Goal: Information Seeking & Learning: Learn about a topic

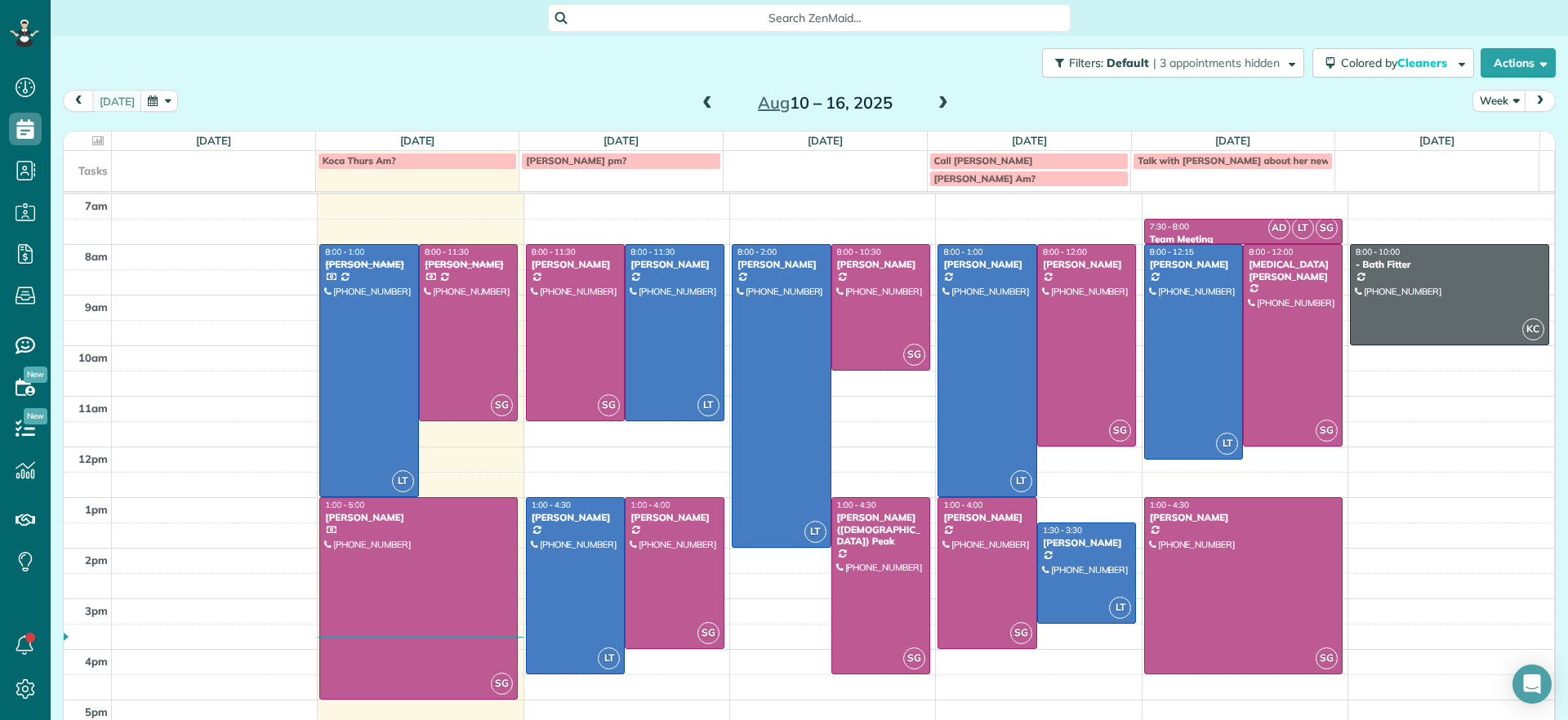
scroll to position [7, 7]
click at [1209, 559] on div at bounding box center [1243, 585] width 197 height 175
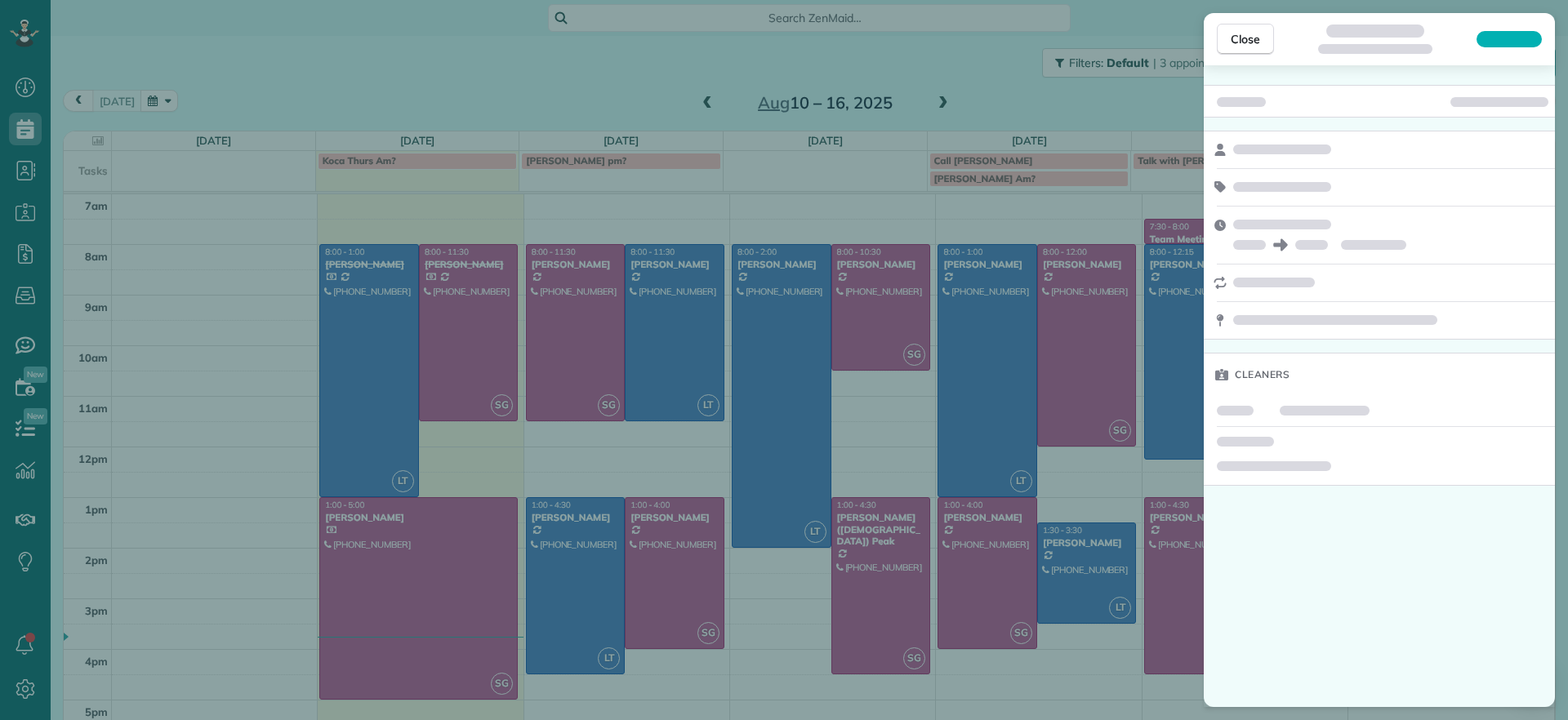
click at [1159, 390] on div "Close Cleaners" at bounding box center [784, 360] width 1568 height 720
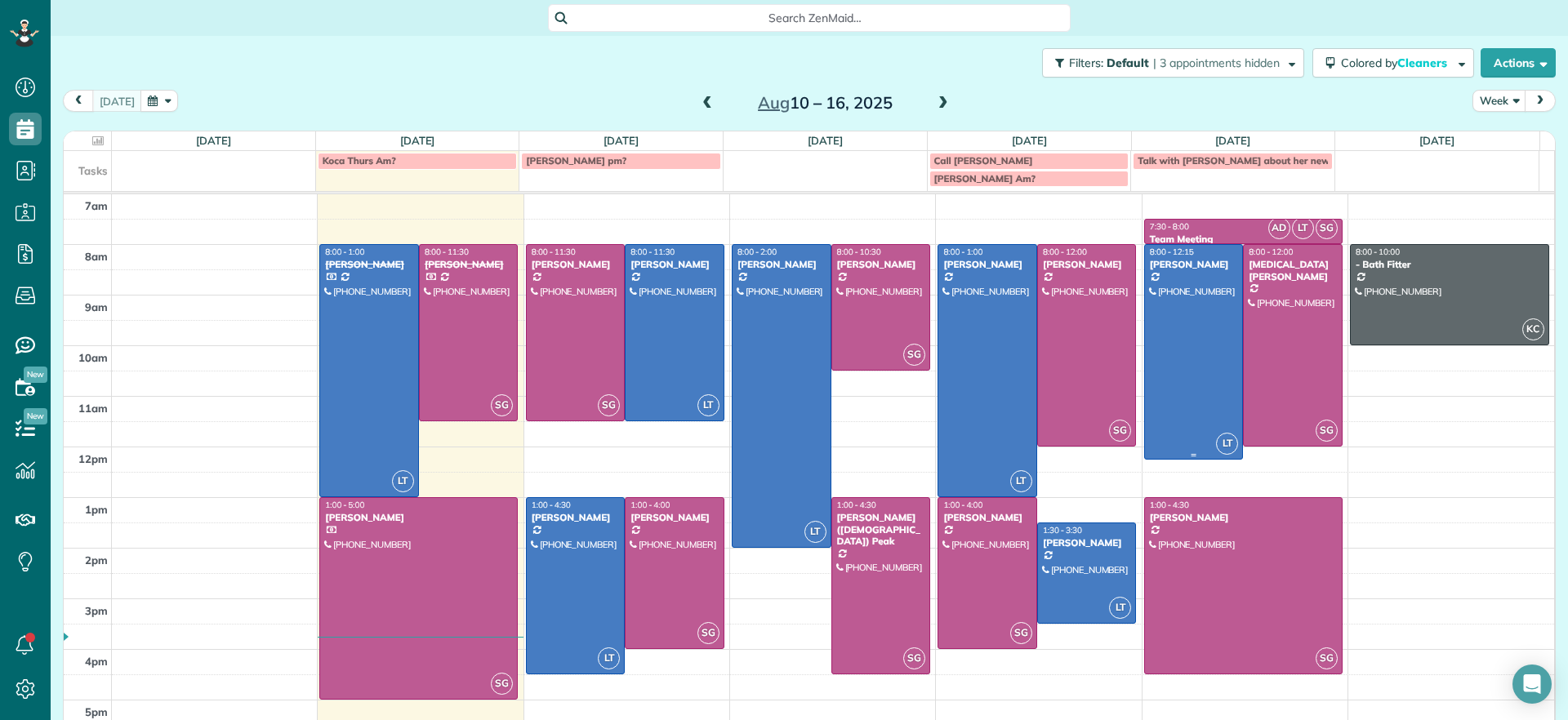
click at [1160, 389] on div at bounding box center [1194, 351] width 98 height 213
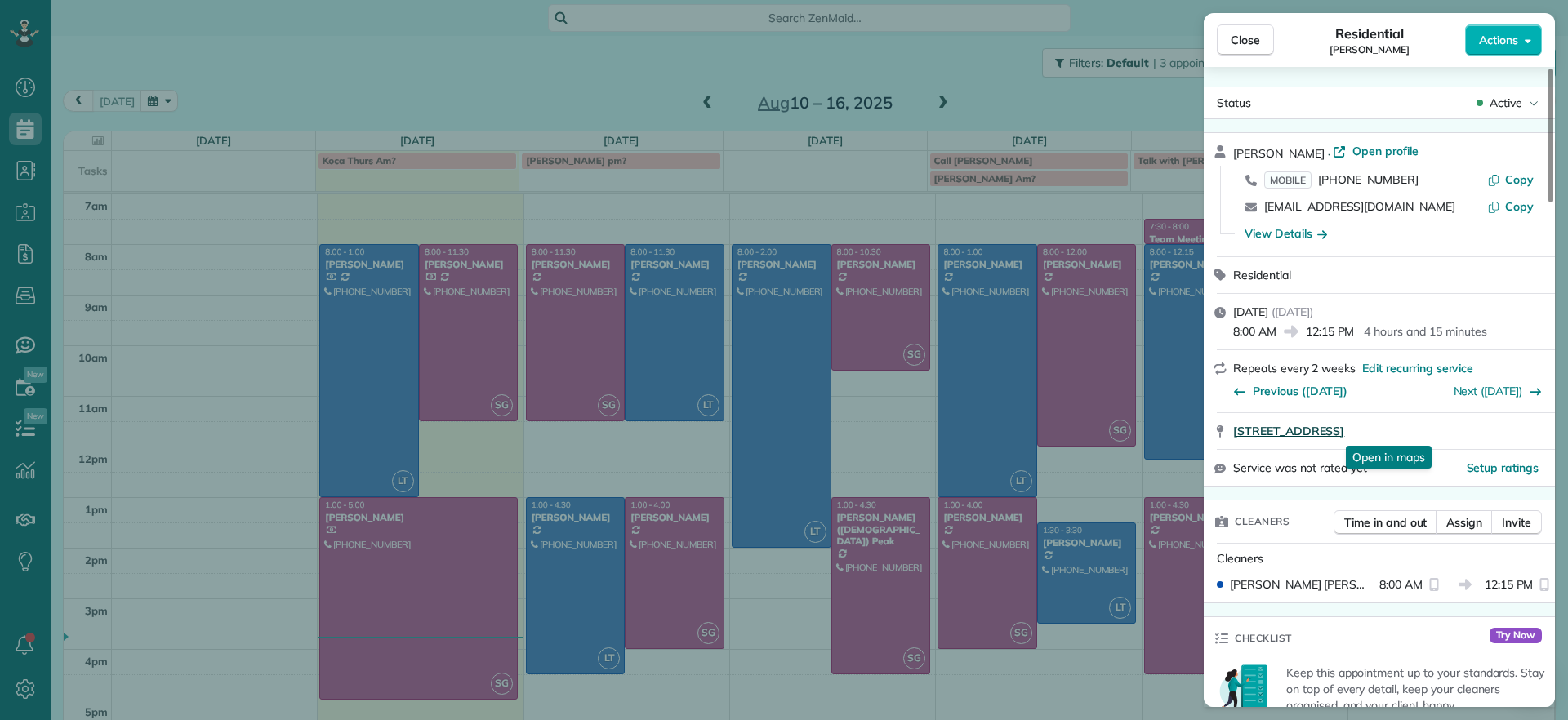
drag, startPoint x: 1228, startPoint y: 438, endPoint x: 1477, endPoint y: 431, distance: 249.1
click at [1477, 431] on div "1613 Swansbury Drive Richmond VA 23238 Open in maps Open in maps" at bounding box center [1379, 430] width 351 height 36
click at [1249, 42] on span "Close" at bounding box center [1245, 40] width 29 height 17
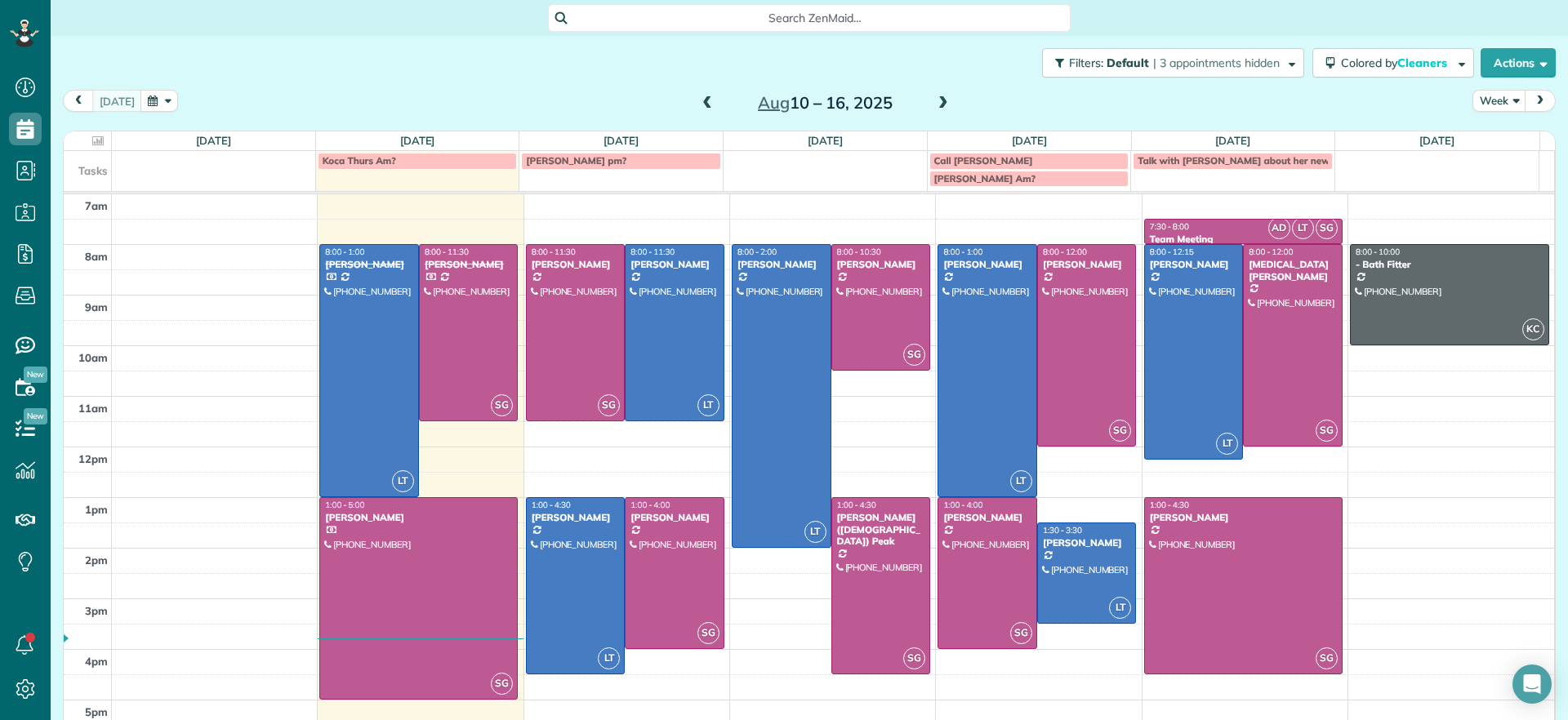
click at [597, 29] on div "Search ZenMaid…" at bounding box center [809, 17] width 523 height 27
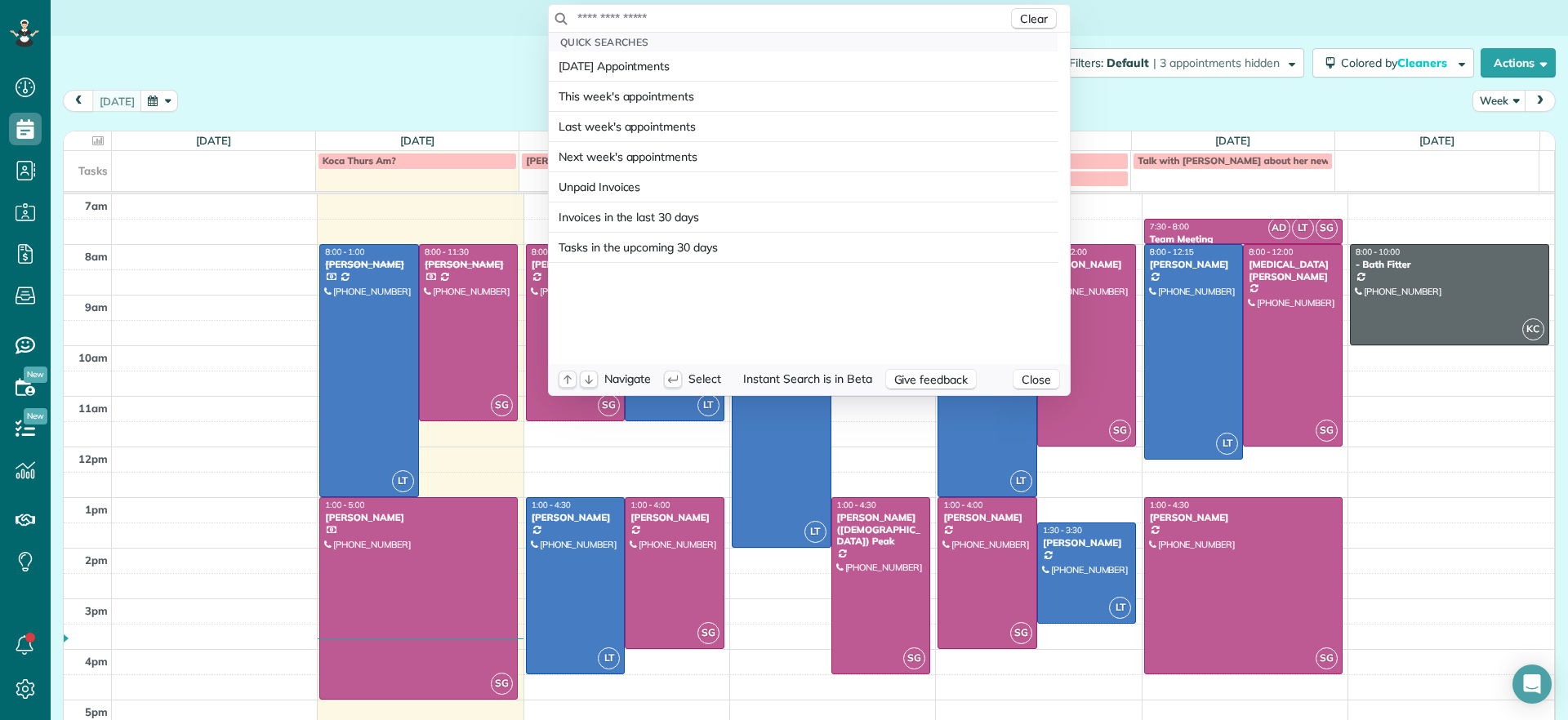
click at [612, 10] on input "text" at bounding box center [792, 18] width 431 height 17
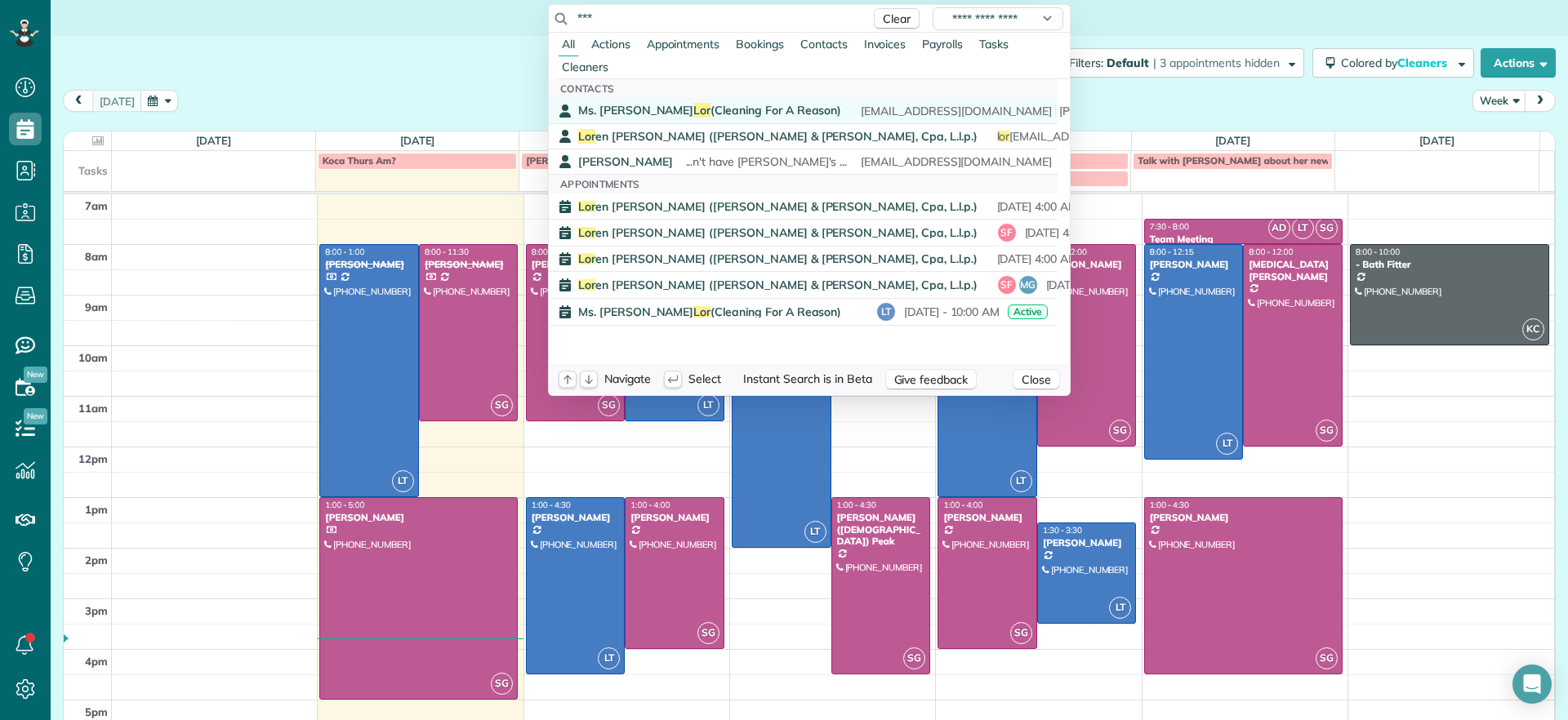
type input "***"
click at [655, 114] on span "Ms. Anna Lor (Cleaning For A Reason)" at bounding box center [710, 110] width 263 height 15
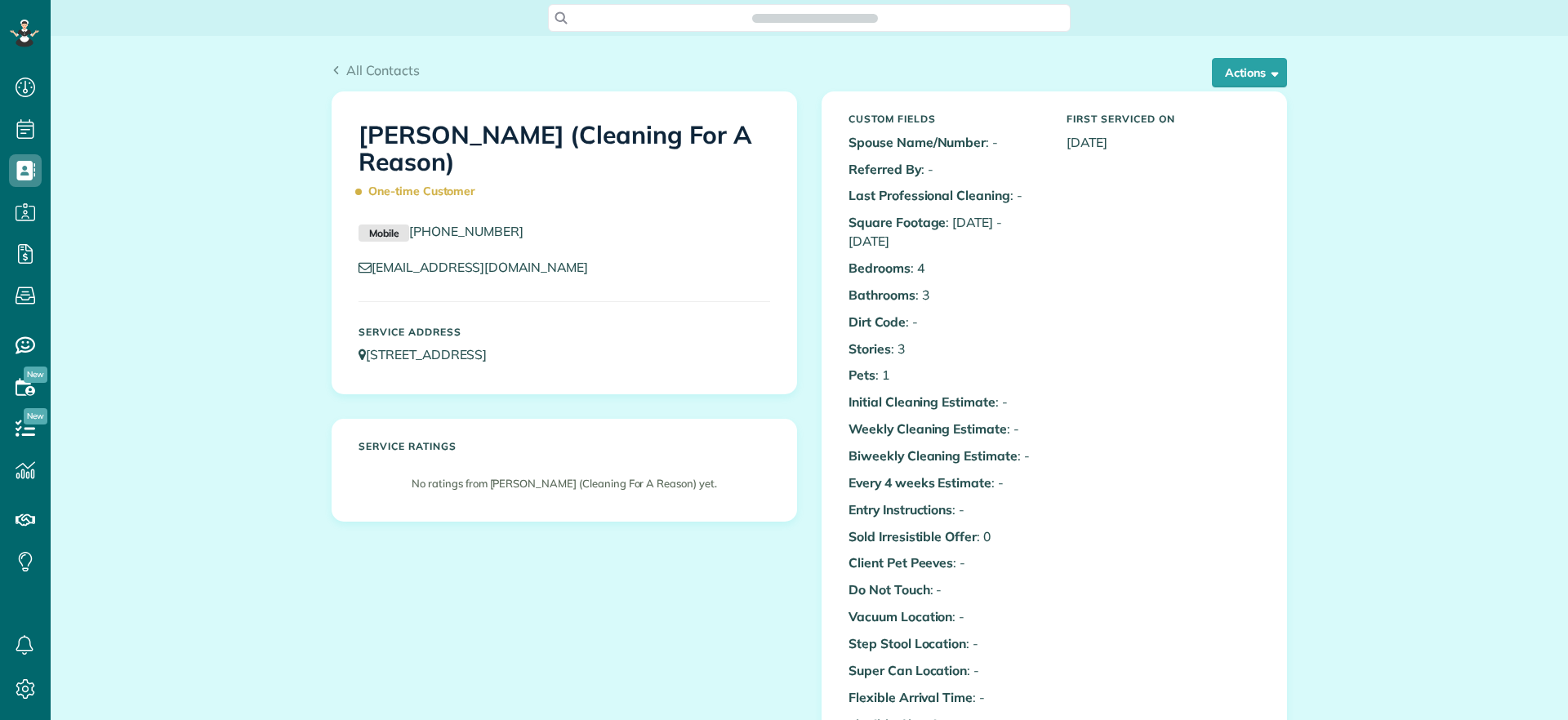
scroll to position [7, 7]
click at [1221, 96] on div "Custom Fields Spouse Name/Number : - Referred By : - Last Professional Cleaning…" at bounding box center [1054, 477] width 464 height 769
click at [1221, 90] on div "All Contacts Actions Edit Add Appointment Recent Activity Send Email Show Past …" at bounding box center [809, 76] width 956 height 31
click at [1234, 70] on button "Actions" at bounding box center [1249, 72] width 75 height 29
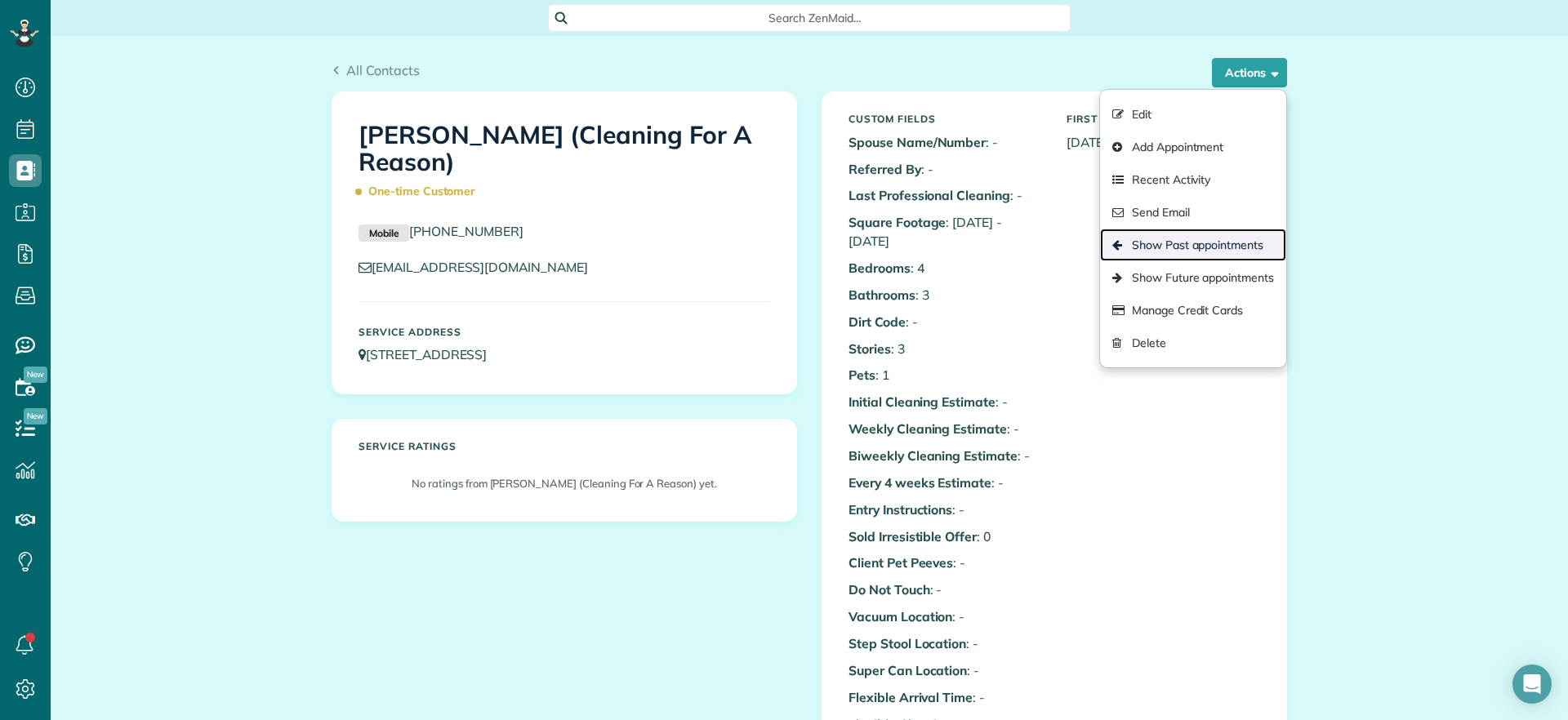
click at [1218, 253] on link "Show Past appointments" at bounding box center [1193, 244] width 186 height 32
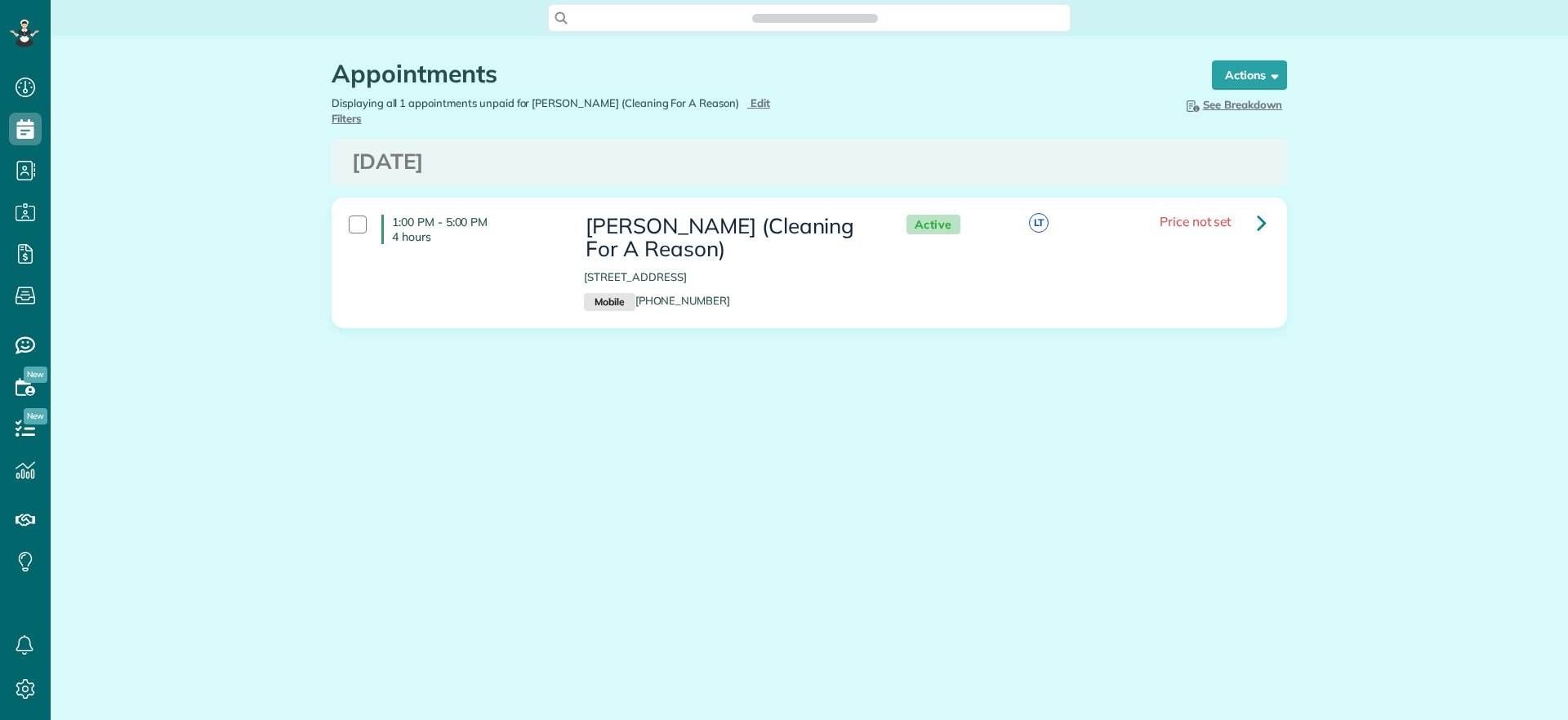
scroll to position [7, 7]
click at [636, 230] on h3 "Ms. Anna Lor (Cleaning For A Reason)" at bounding box center [729, 238] width 289 height 47
click at [1263, 208] on icon at bounding box center [1262, 223] width 10 height 28
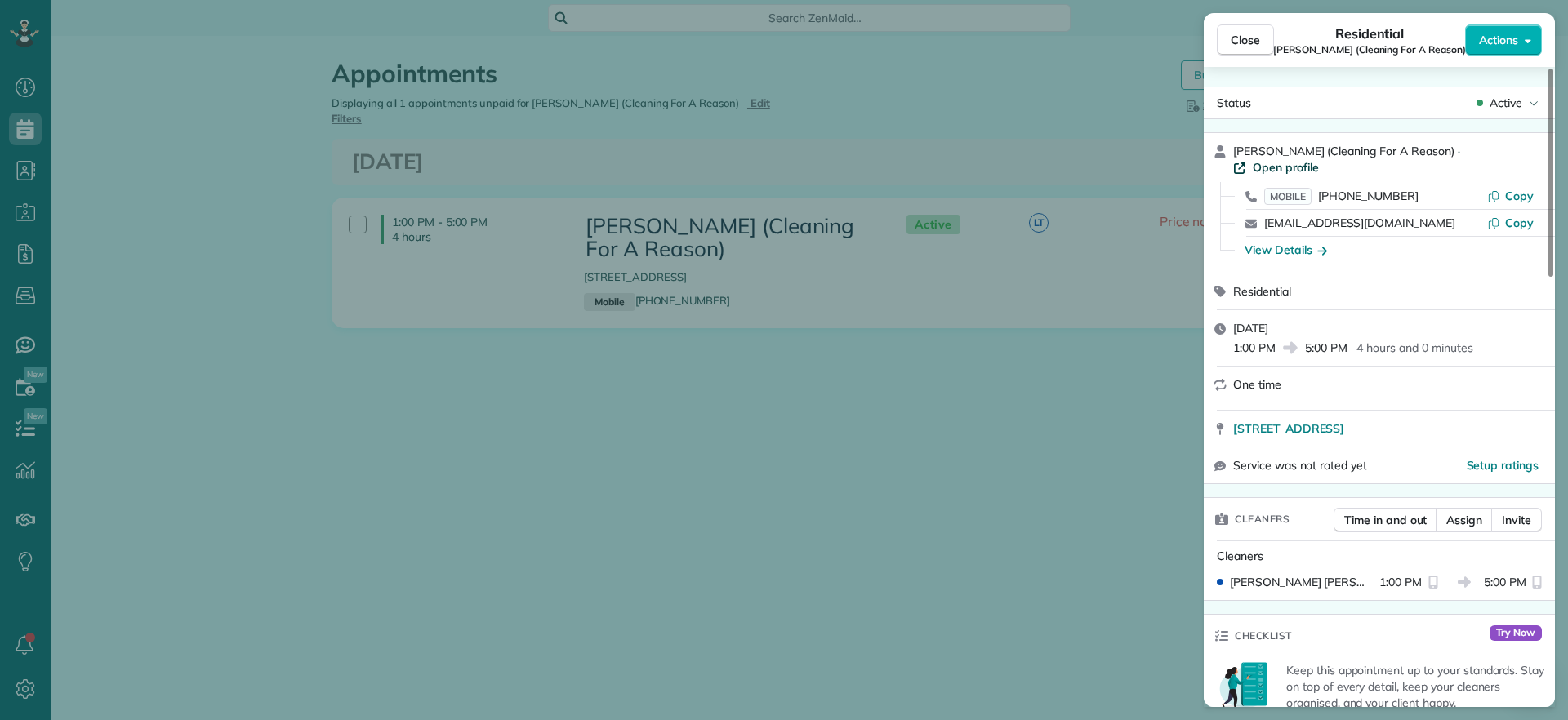
click at [1319, 159] on span "Open profile" at bounding box center [1286, 168] width 66 height 17
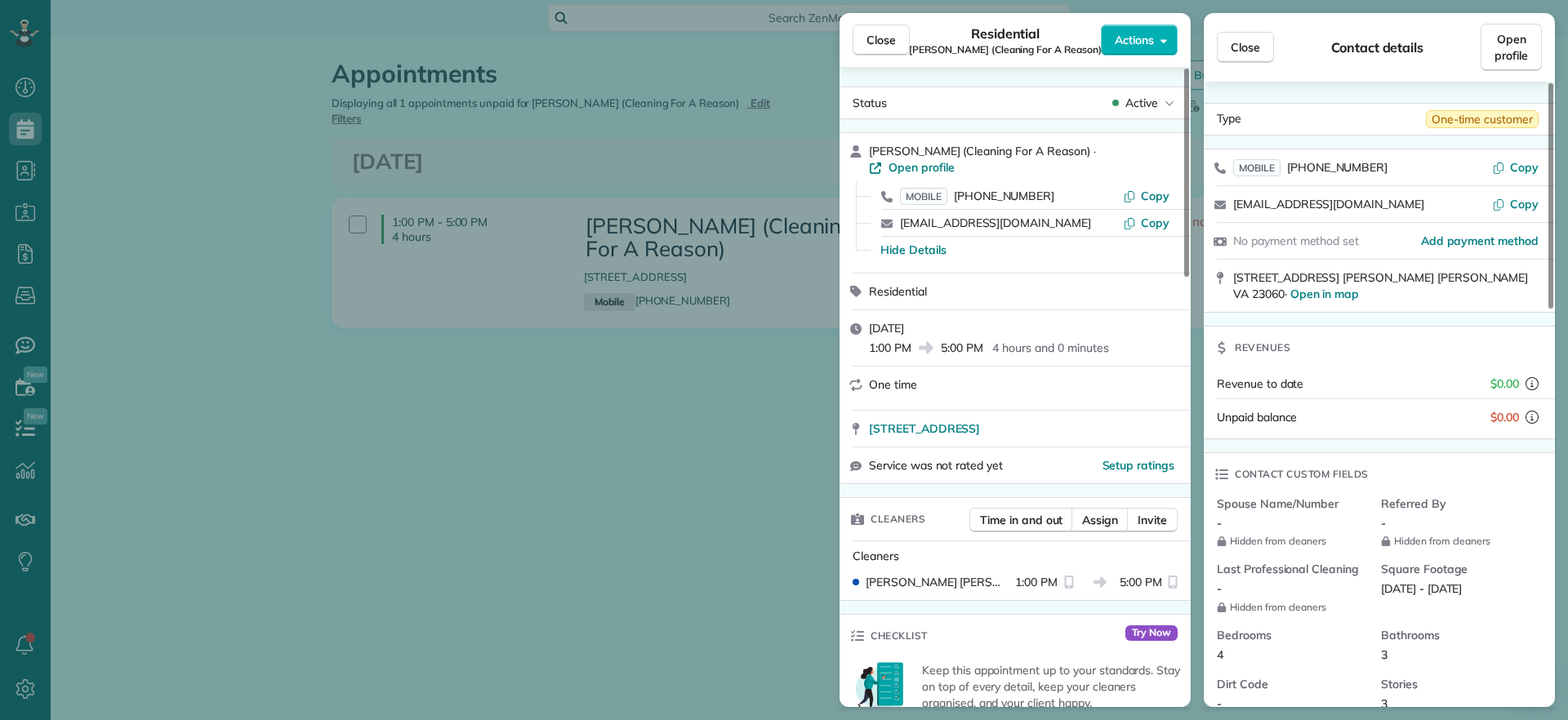
drag, startPoint x: 607, startPoint y: 111, endPoint x: 646, endPoint y: 51, distance: 71.6
click at [608, 110] on div "Close Residential Anna Lor (Cleaning For A Reason) Actions Status Active Anna L…" at bounding box center [784, 360] width 1568 height 720
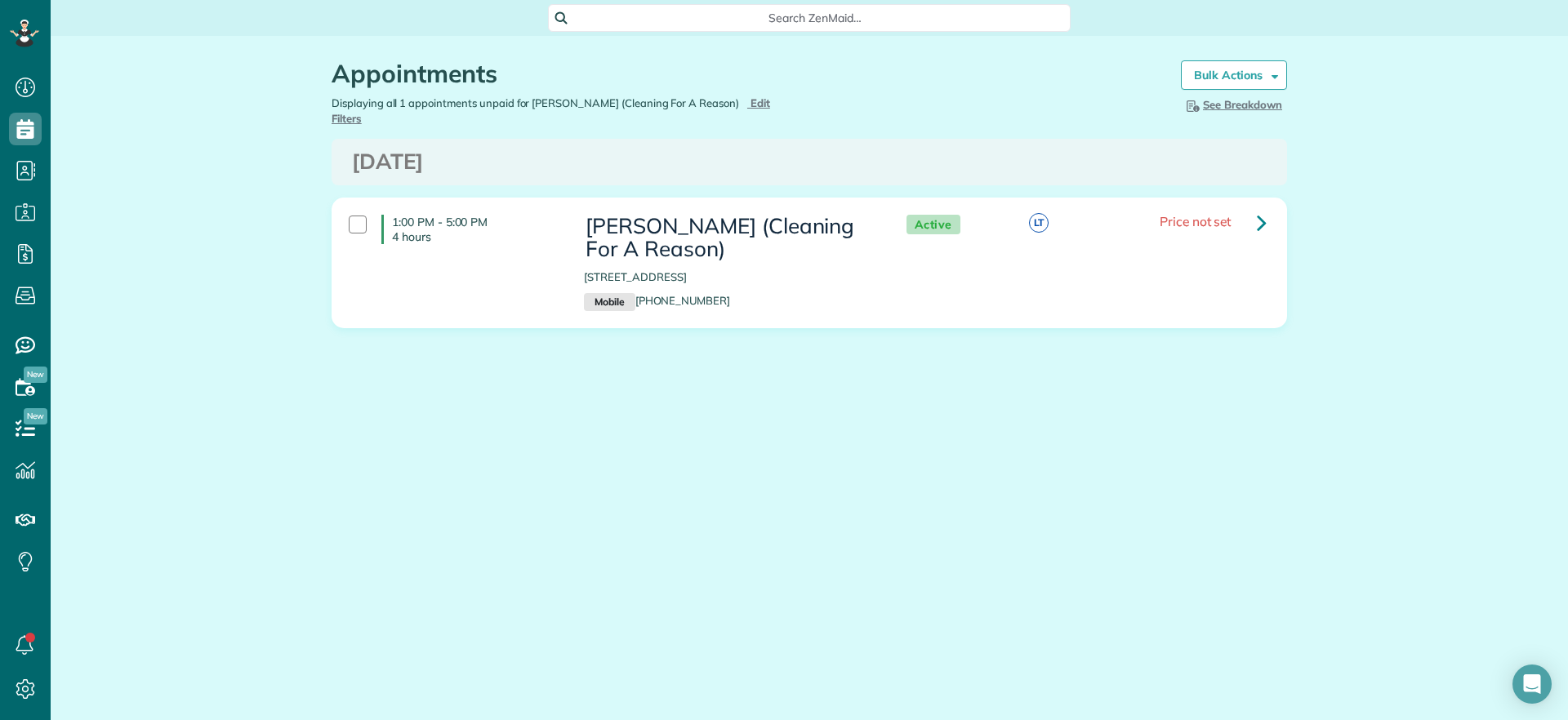
click at [693, 10] on span "Search ZenMaid…" at bounding box center [815, 18] width 497 height 17
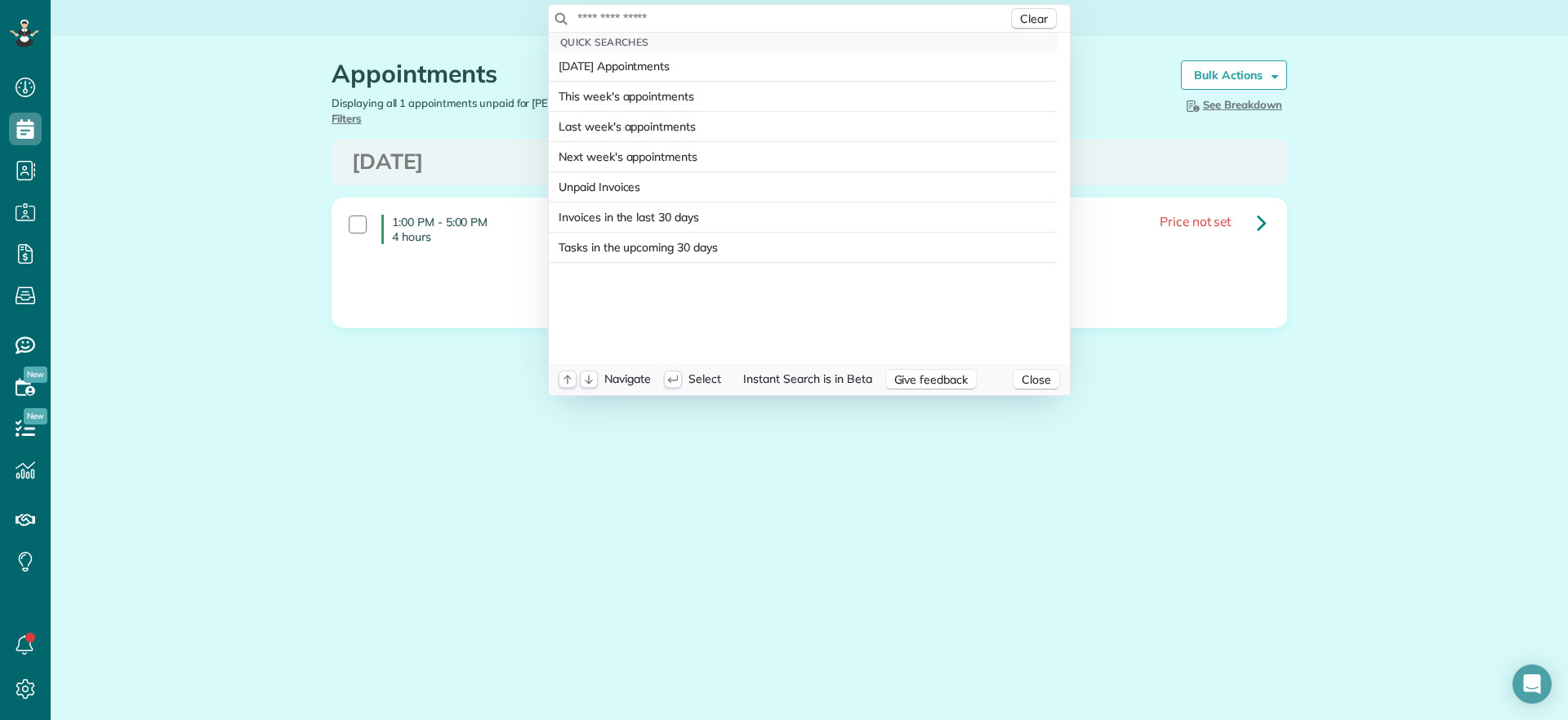
click at [740, 12] on input "text" at bounding box center [792, 18] width 431 height 17
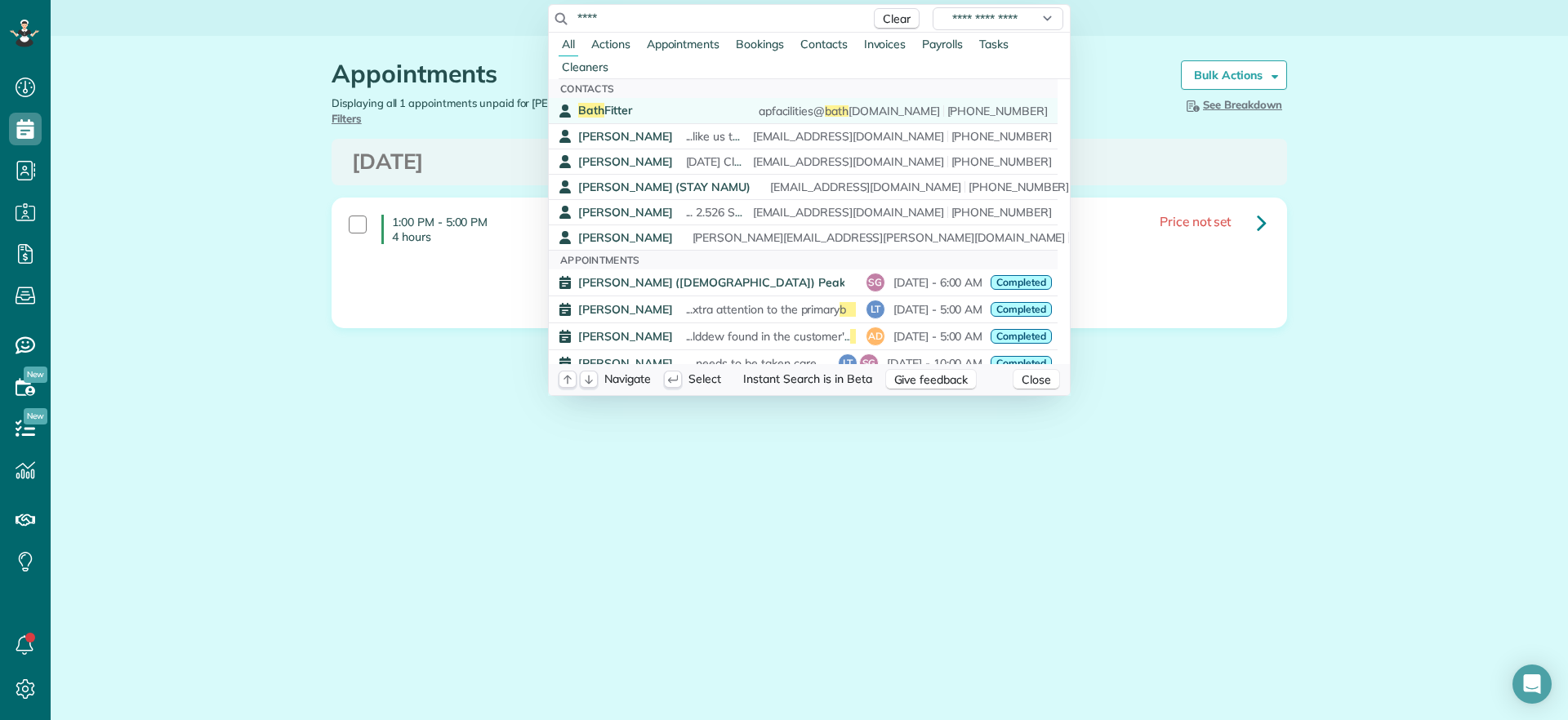
type input "****"
click at [626, 108] on span "Bath Fitter" at bounding box center [605, 110] width 54 height 15
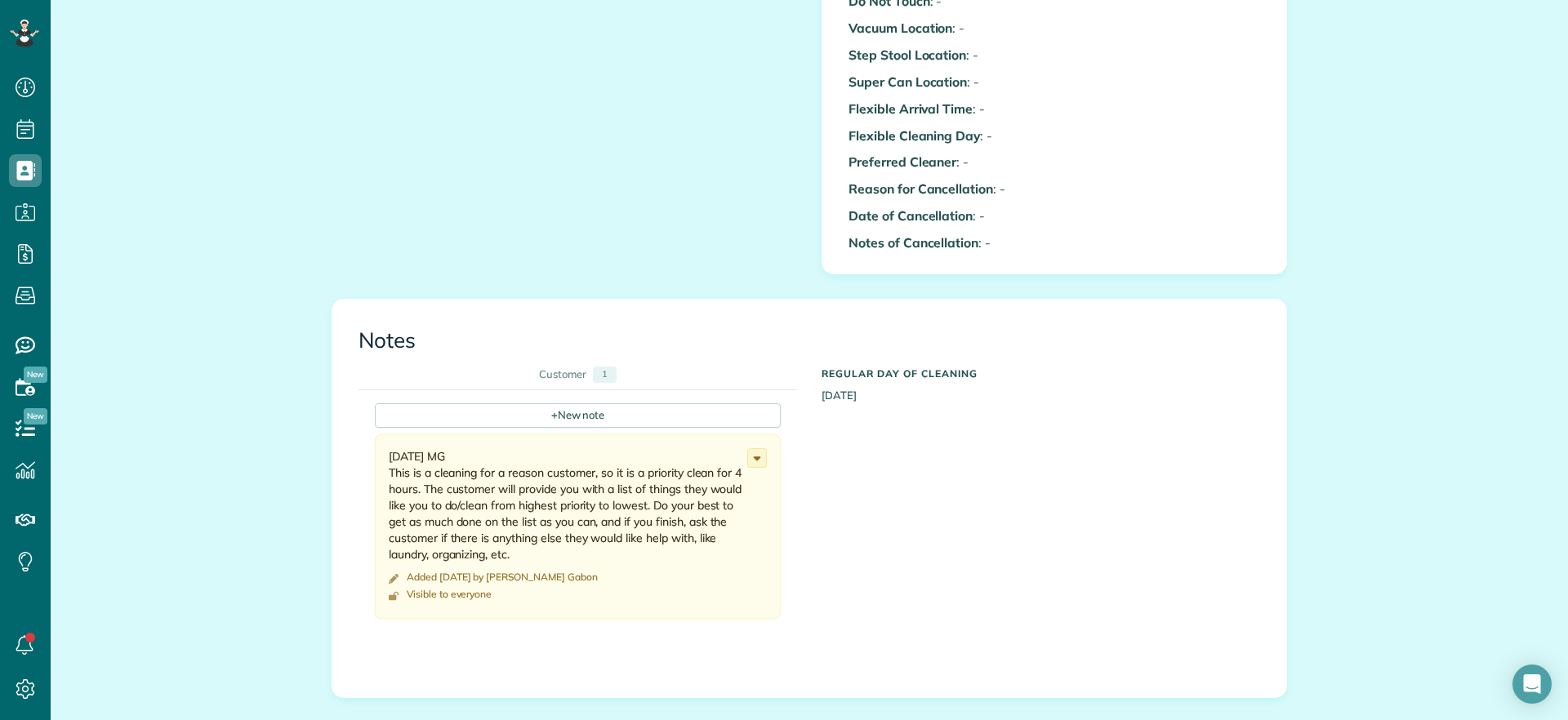
scroll to position [612, 0]
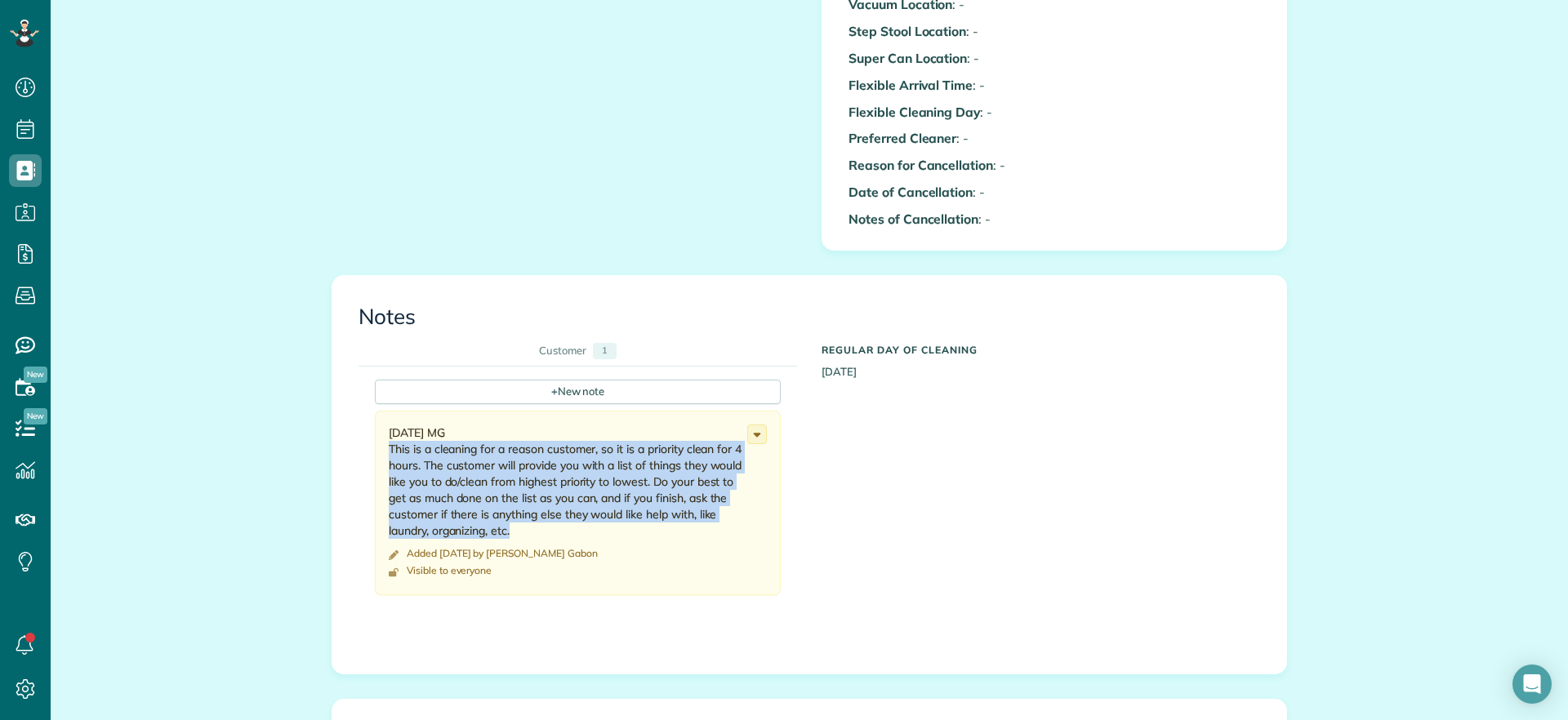
drag, startPoint x: 376, startPoint y: 432, endPoint x: 556, endPoint y: 507, distance: 195.0
click at [556, 507] on div "5/20/2025 MG This is a cleaning for a reason customer, so it is a priority clea…" at bounding box center [578, 502] width 406 height 184
copy div "This is a cleaning for a reason customer, so it is a priority clean for 4 hours…"
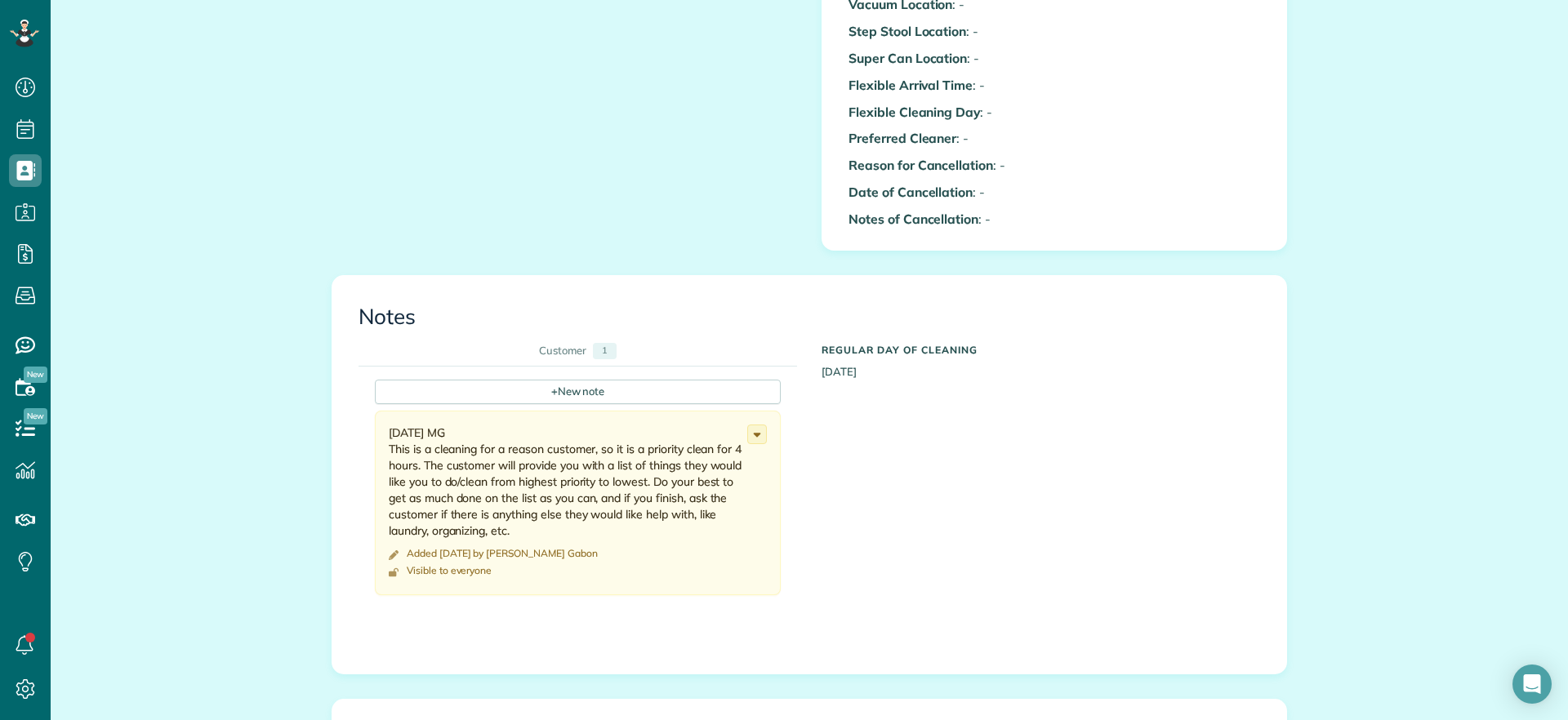
click at [1074, 473] on div "+ New note 5/20/2025 MG This is a cleaning for a reason customer, so it is a pr…" at bounding box center [797, 492] width 877 height 253
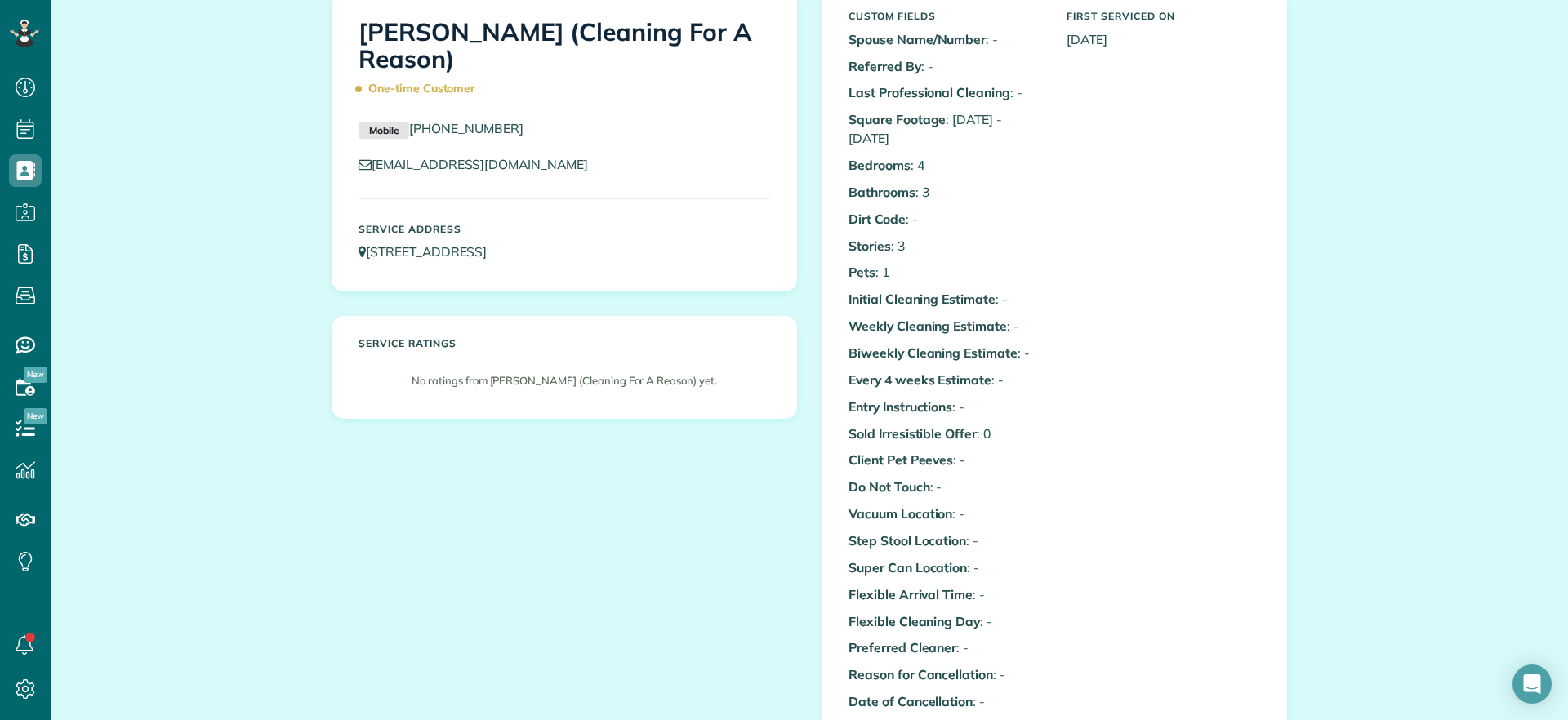
scroll to position [102, 0]
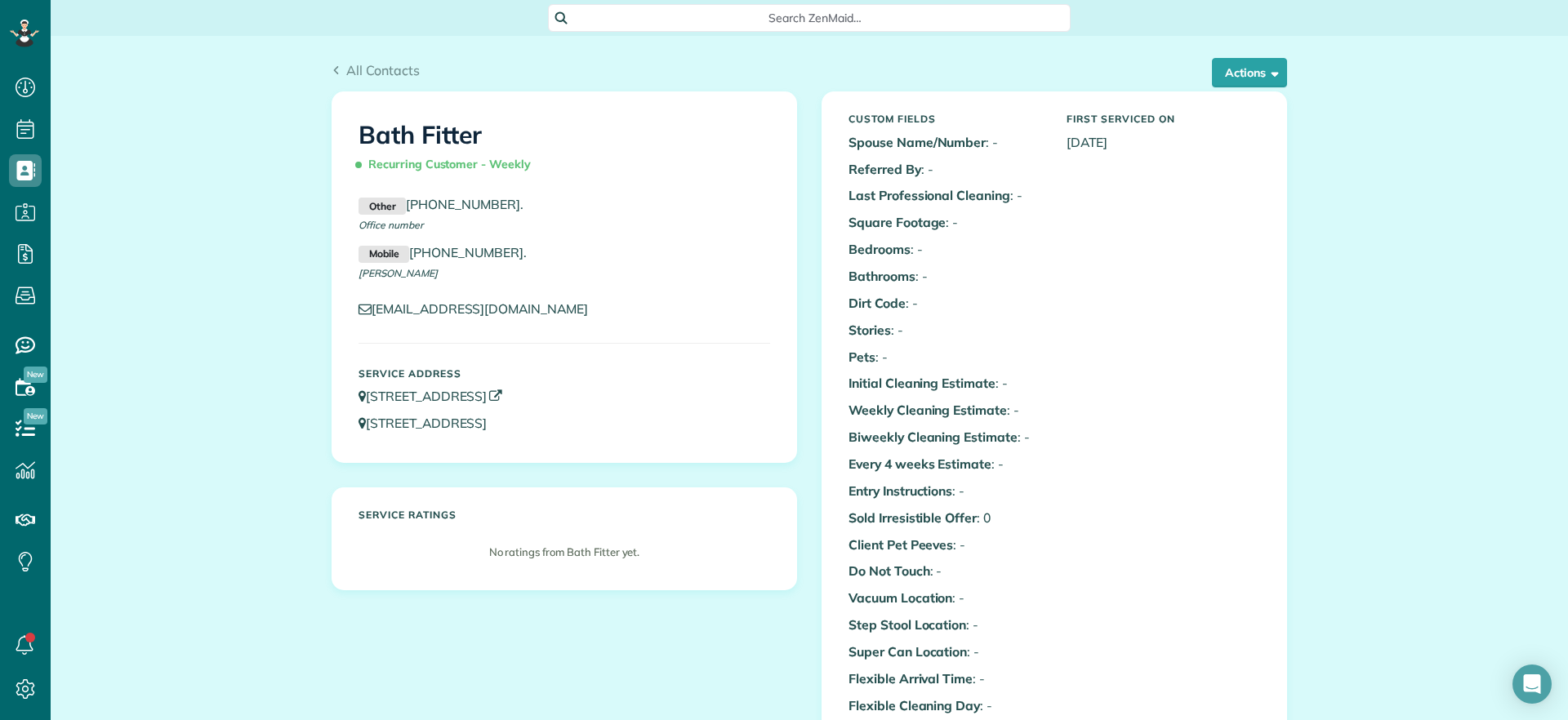
drag, startPoint x: 617, startPoint y: 398, endPoint x: 362, endPoint y: 399, distance: 255.0
click at [362, 399] on p "[STREET_ADDRESS]" at bounding box center [563, 396] width 411 height 19
copy link "[STREET_ADDRESS]"
click at [813, 22] on span "Search ZenMaid…" at bounding box center [815, 18] width 497 height 17
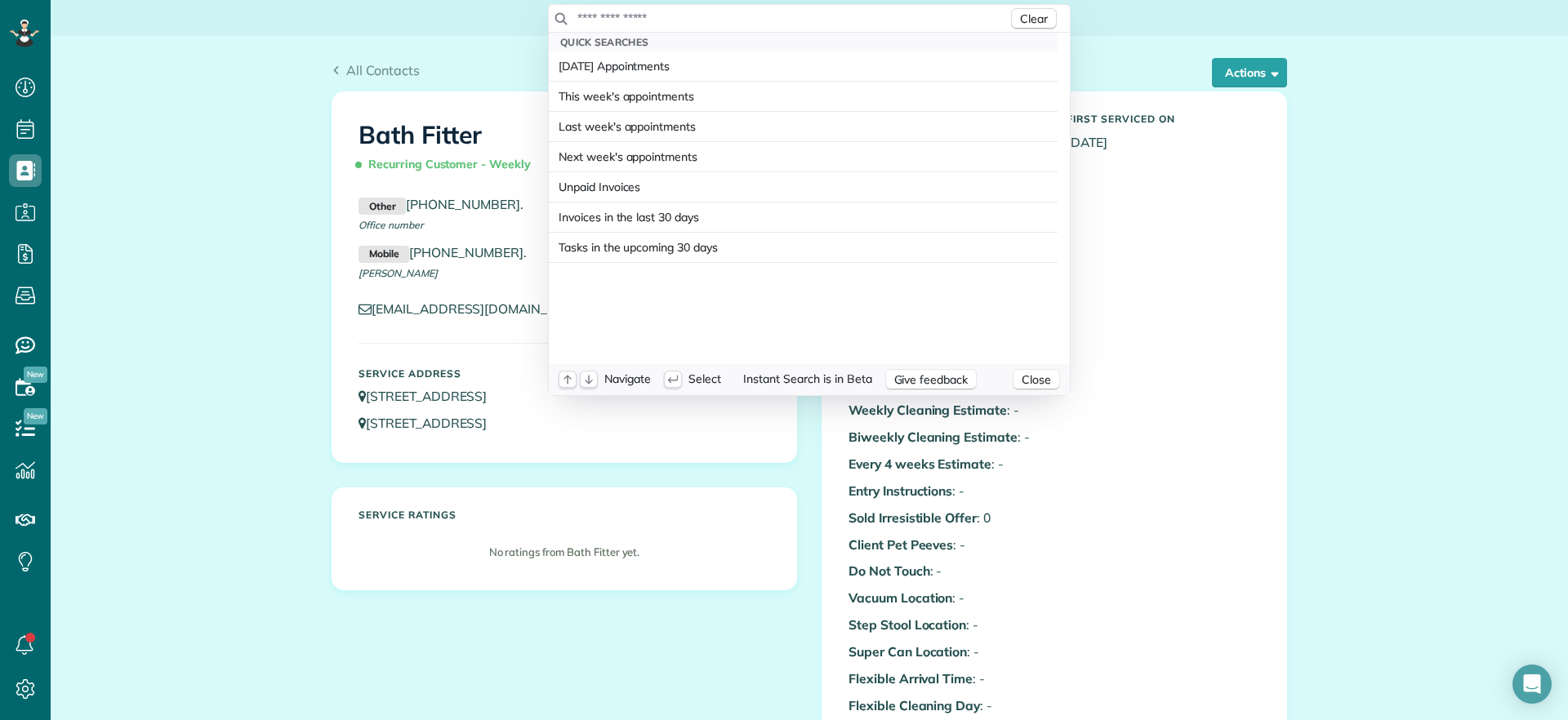
click at [823, 26] on div "Clear" at bounding box center [809, 18] width 521 height 27
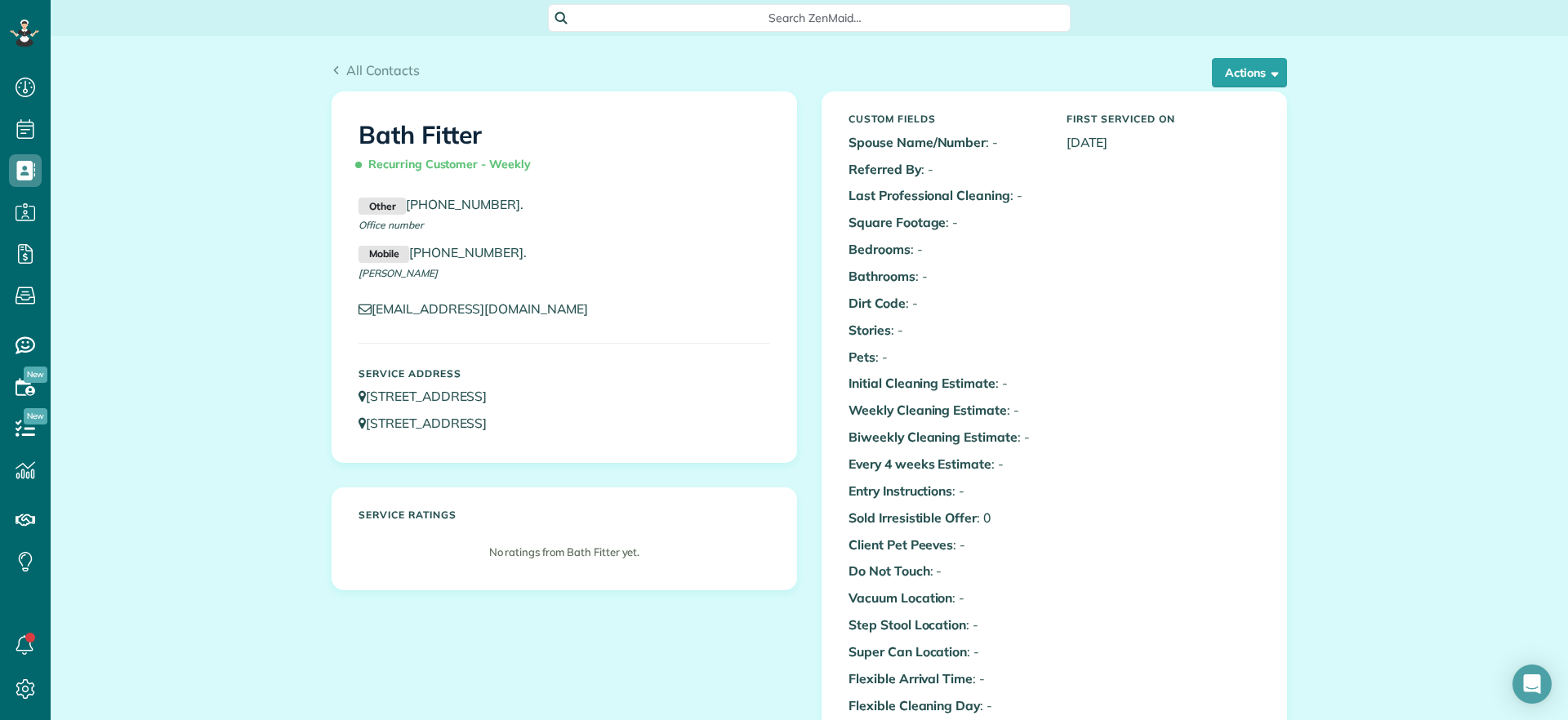
click at [176, 233] on html "Dashboard Scheduling Calendar View List View Dispatch View - Weekly scheduling …" at bounding box center [784, 360] width 1568 height 720
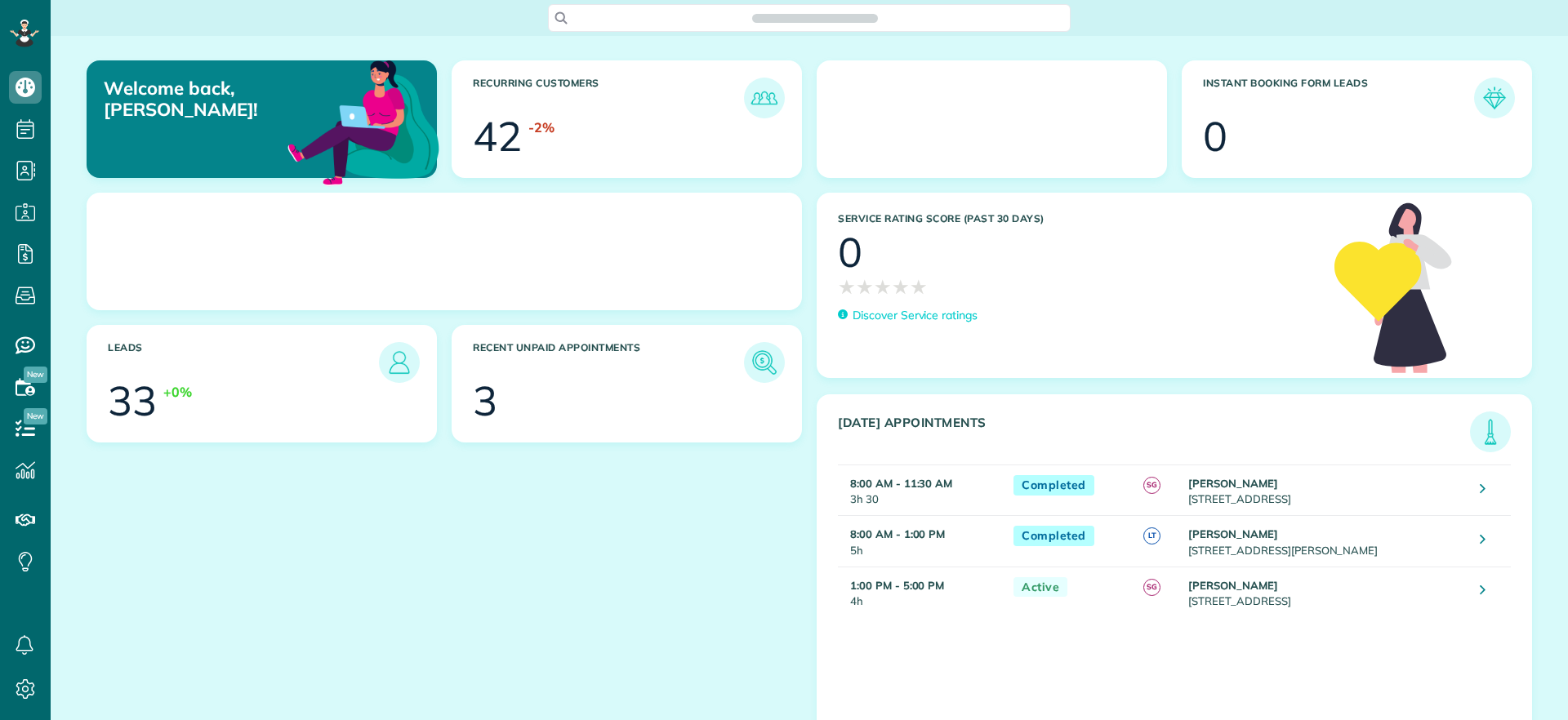
scroll to position [7, 7]
